Goal: Obtain resource: Download file/media

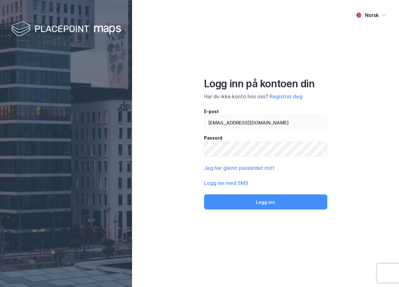
click at [235, 113] on div "E-post" at bounding box center [265, 112] width 123 height 8
click at [235, 115] on input "[EMAIL_ADDRESS][DOMAIN_NAME]" at bounding box center [266, 122] width 123 height 14
click at [235, 120] on input "[EMAIL_ADDRESS][DOMAIN_NAME]" at bounding box center [266, 122] width 123 height 14
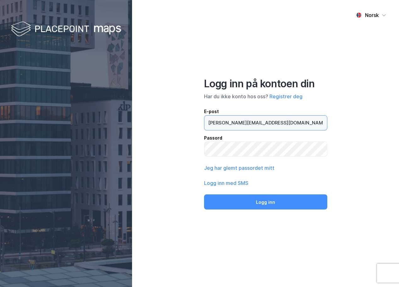
type input "[PERSON_NAME][EMAIL_ADDRESS][DOMAIN_NAME]"
click at [231, 138] on div "Passord" at bounding box center [265, 138] width 123 height 8
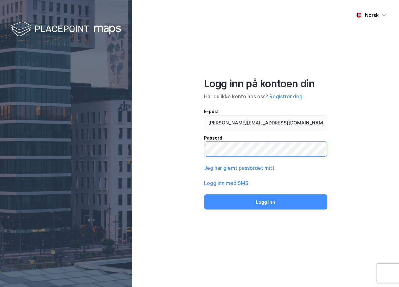
click at [204, 194] on button "Logg inn" at bounding box center [265, 201] width 123 height 15
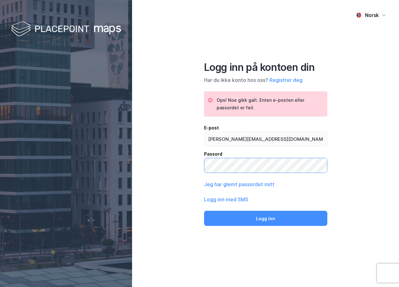
click at [204, 211] on button "Logg inn" at bounding box center [265, 218] width 123 height 15
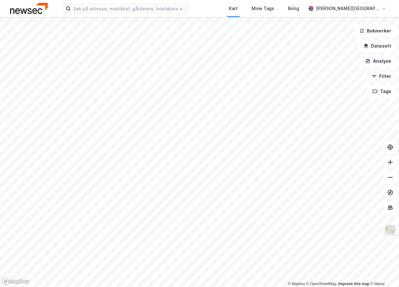
click at [377, 76] on icon "button" at bounding box center [374, 76] width 5 height 5
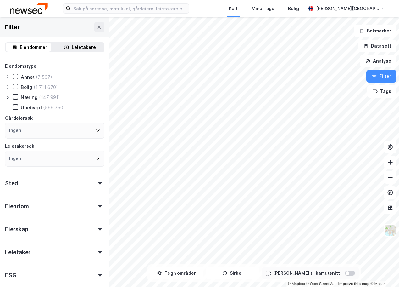
click at [9, 86] on icon at bounding box center [7, 86] width 5 height 5
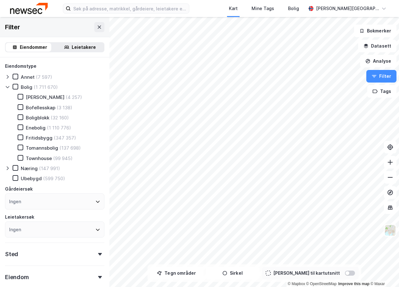
click at [17, 98] on div "[PERSON_NAME] (4 257)" at bounding box center [46, 97] width 72 height 6
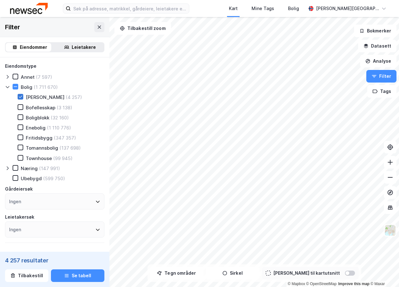
click at [22, 95] on icon at bounding box center [20, 96] width 4 height 4
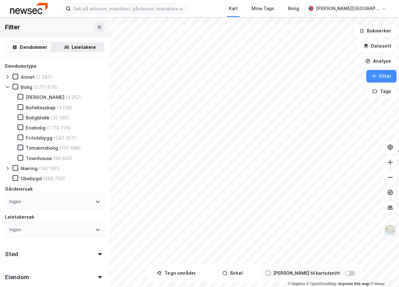
click at [23, 148] on div at bounding box center [21, 147] width 6 height 6
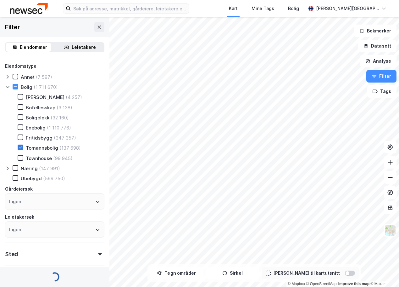
click at [23, 148] on div at bounding box center [21, 147] width 6 height 6
click at [21, 157] on icon at bounding box center [20, 157] width 4 height 4
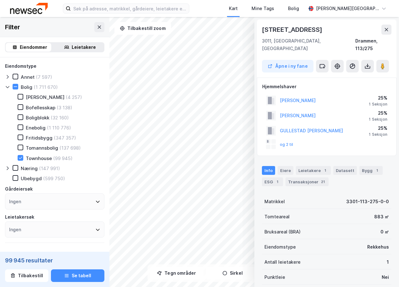
drag, startPoint x: 385, startPoint y: 32, endPoint x: 381, endPoint y: 32, distance: 4.5
click at [385, 31] on icon at bounding box center [386, 29] width 5 height 5
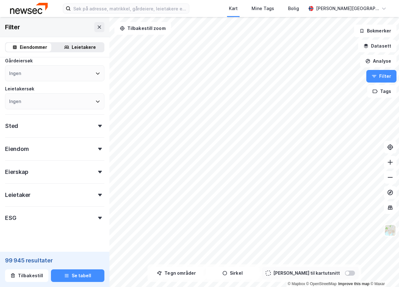
scroll to position [137, 0]
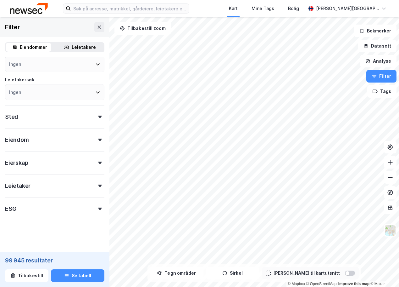
click at [47, 138] on div "Eiendom" at bounding box center [54, 137] width 99 height 18
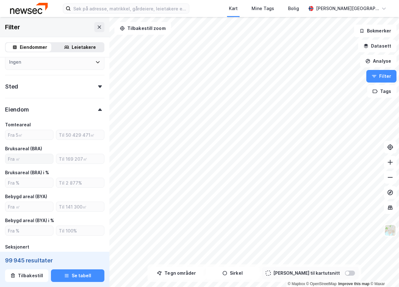
scroll to position [263, 0]
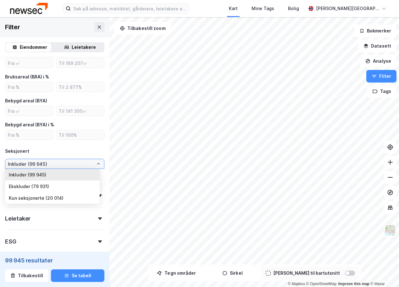
click at [22, 165] on input "Inkluder (99 945)" at bounding box center [54, 163] width 99 height 9
click at [28, 186] on li "Ekskluder (79 931)" at bounding box center [52, 186] width 95 height 12
type input "Ekskluder (79 931)"
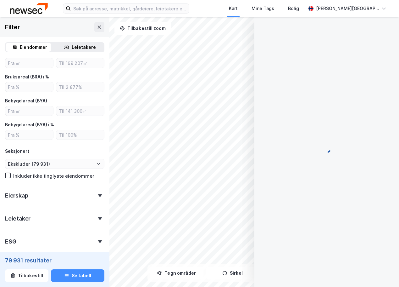
scroll to position [0, 0]
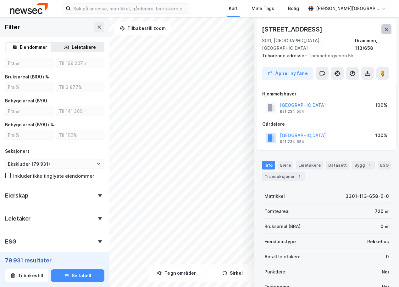
click at [390, 25] on button at bounding box center [387, 29] width 10 height 10
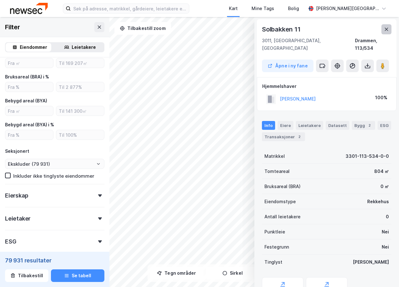
click at [390, 31] on button at bounding box center [387, 29] width 10 height 10
click at [284, 132] on div "Transaksjoner 4" at bounding box center [283, 136] width 43 height 9
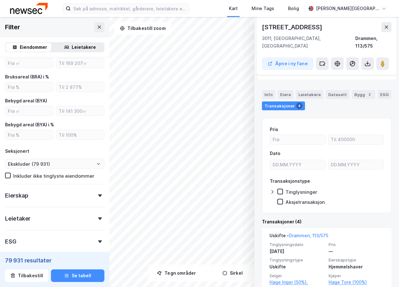
scroll to position [0, 0]
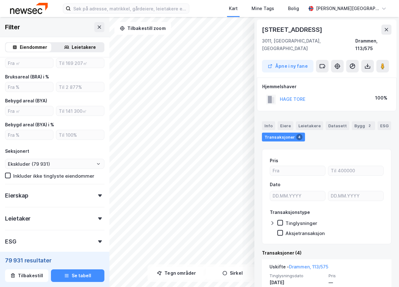
click at [292, 30] on div "[STREET_ADDRESS]" at bounding box center [293, 30] width 62 height 10
copy div "[STREET_ADDRESS]"
click at [392, 25] on div "[STREET_ADDRESS] Åpne i ny fane" at bounding box center [327, 49] width 140 height 58
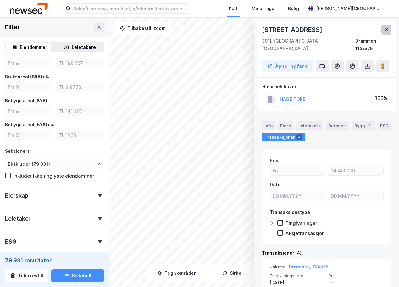
click at [390, 25] on button at bounding box center [387, 30] width 10 height 10
click at [364, 62] on button at bounding box center [368, 66] width 13 height 13
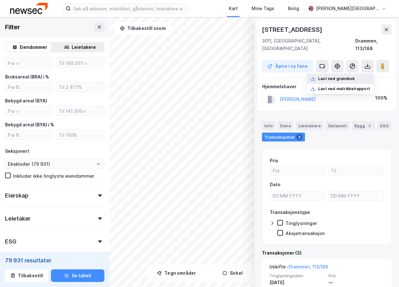
click at [346, 75] on div "Last ned grunnbok" at bounding box center [340, 79] width 67 height 10
click at [388, 28] on icon at bounding box center [386, 29] width 5 height 5
click at [289, 30] on div "[STREET_ADDRESS]" at bounding box center [293, 30] width 62 height 10
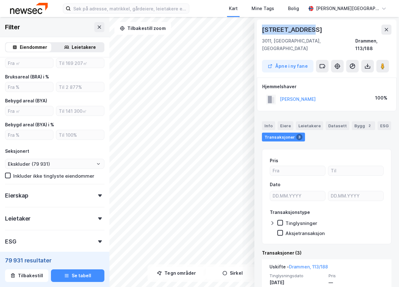
click at [289, 30] on div "[STREET_ADDRESS]" at bounding box center [293, 30] width 62 height 10
copy div "[STREET_ADDRESS]"
click at [267, 121] on div "Info" at bounding box center [268, 125] width 13 height 9
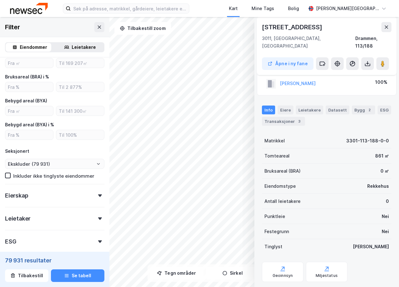
scroll to position [24, 0]
